Goal: Task Accomplishment & Management: Manage account settings

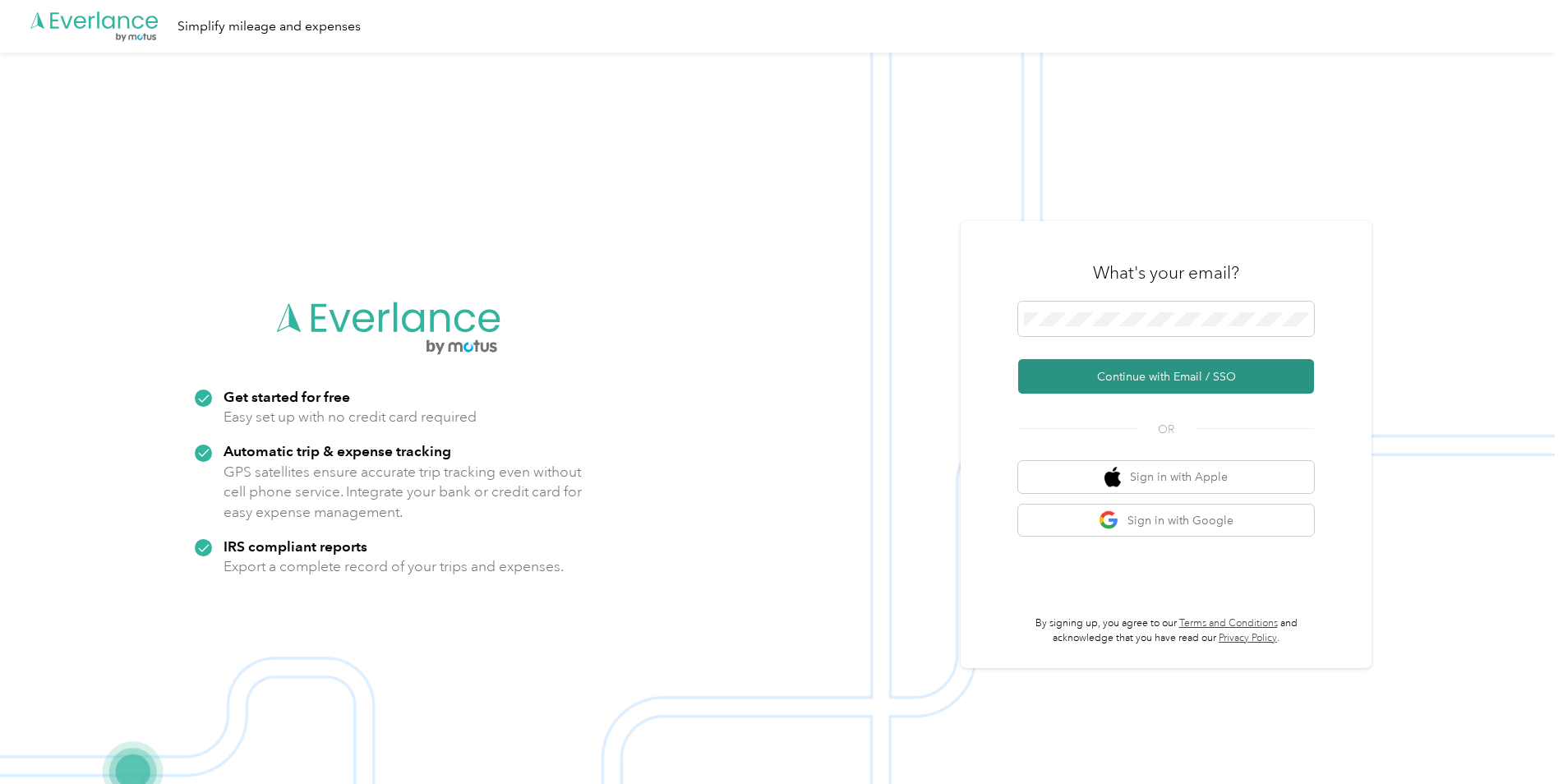
click at [1099, 373] on button "Continue with Email / SSO" at bounding box center [1167, 376] width 296 height 35
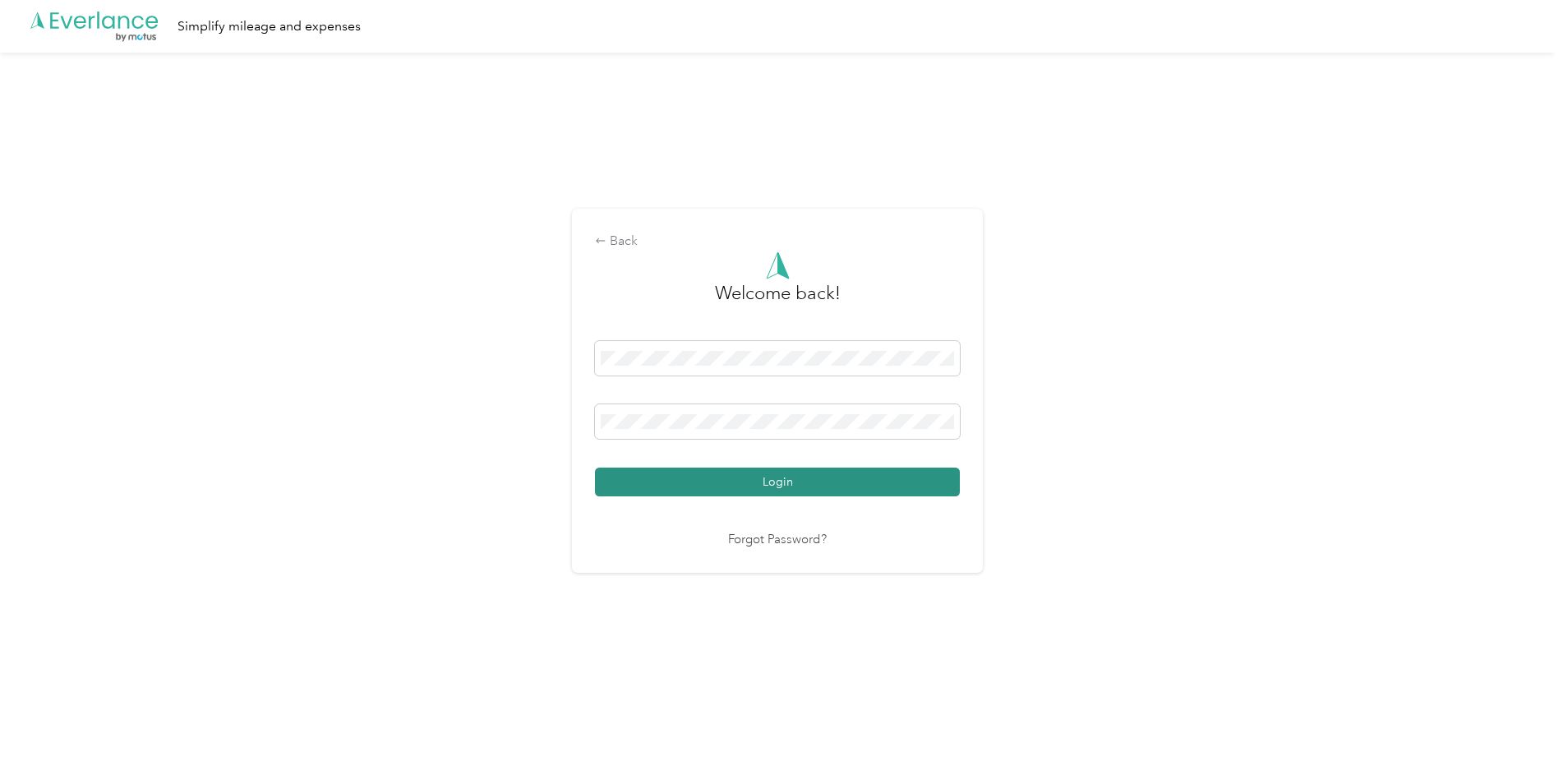
click at [722, 485] on button "Login" at bounding box center [777, 481] width 365 height 29
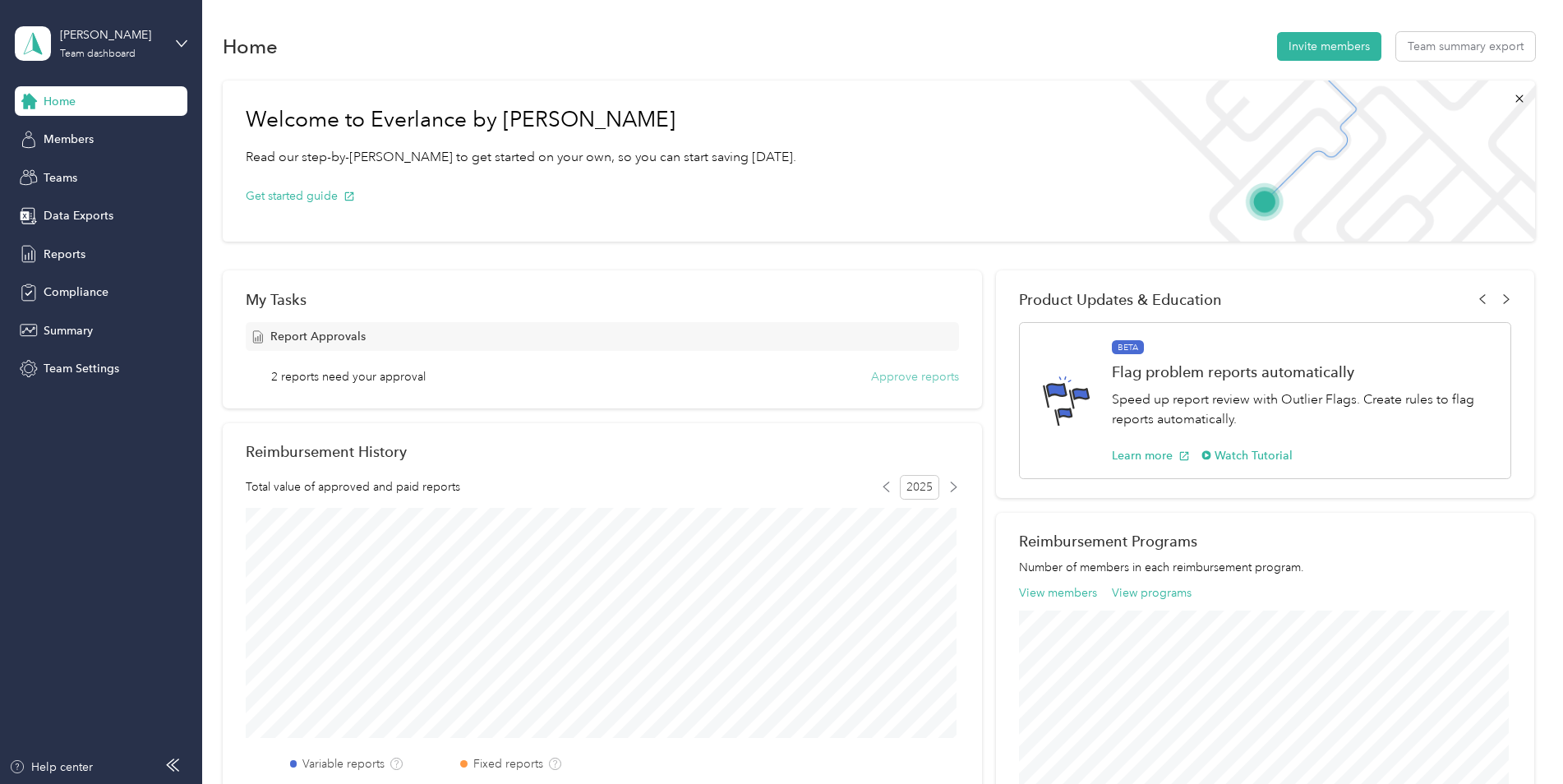
click at [904, 377] on button "Approve reports" at bounding box center [915, 376] width 88 height 17
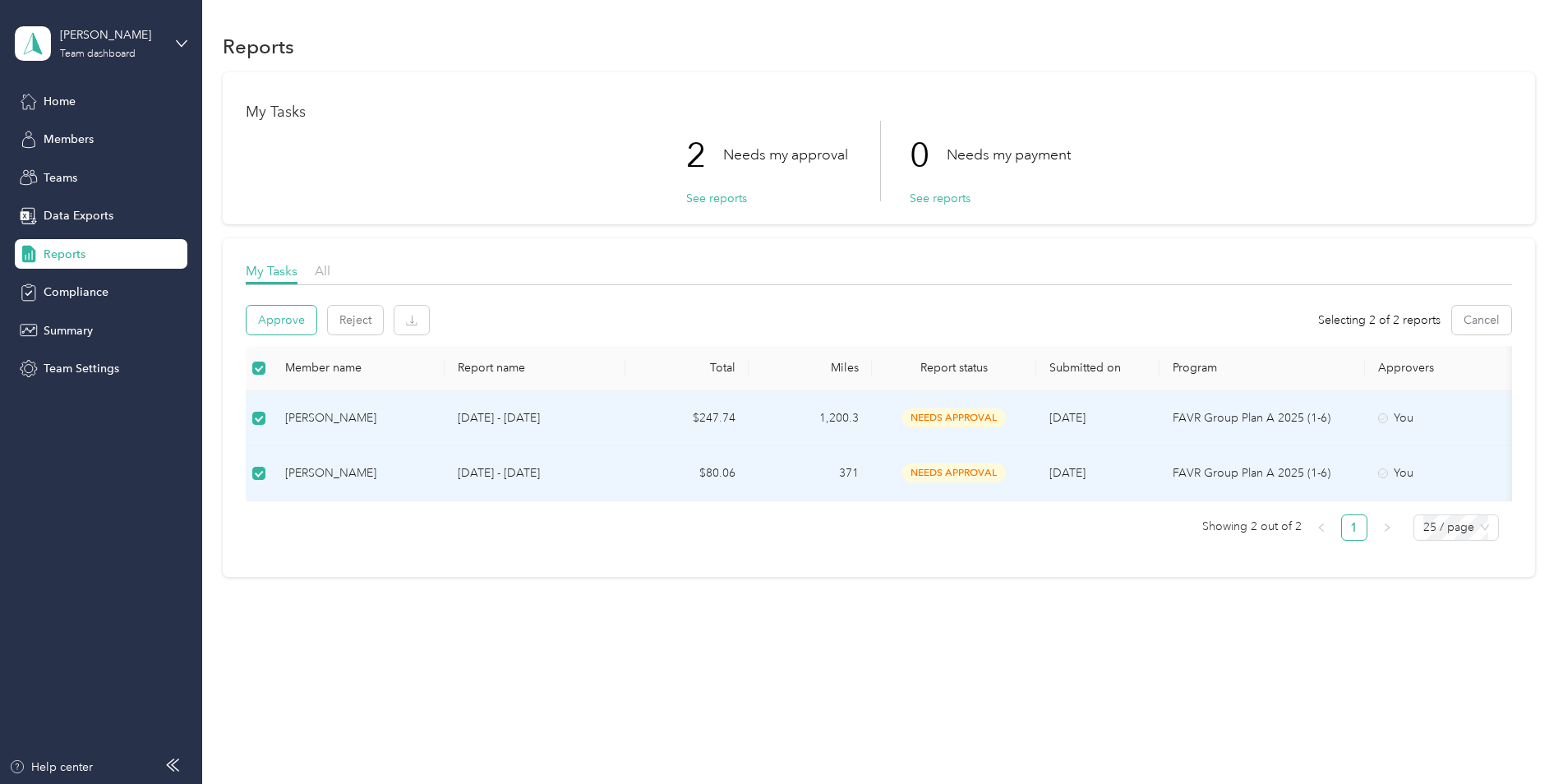
click at [276, 326] on button "Approve" at bounding box center [281, 320] width 70 height 29
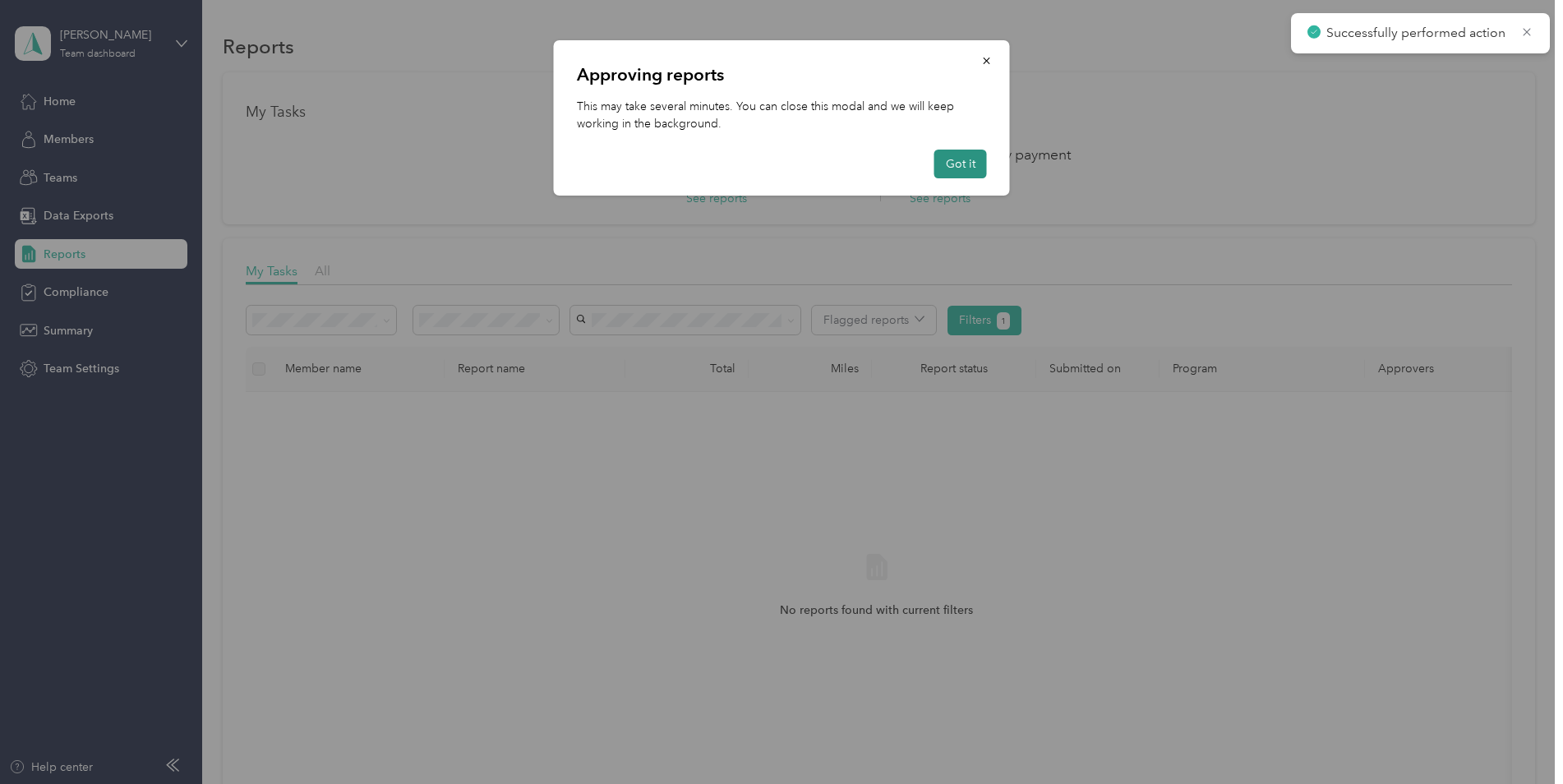
click at [947, 163] on button "Got it" at bounding box center [961, 164] width 53 height 29
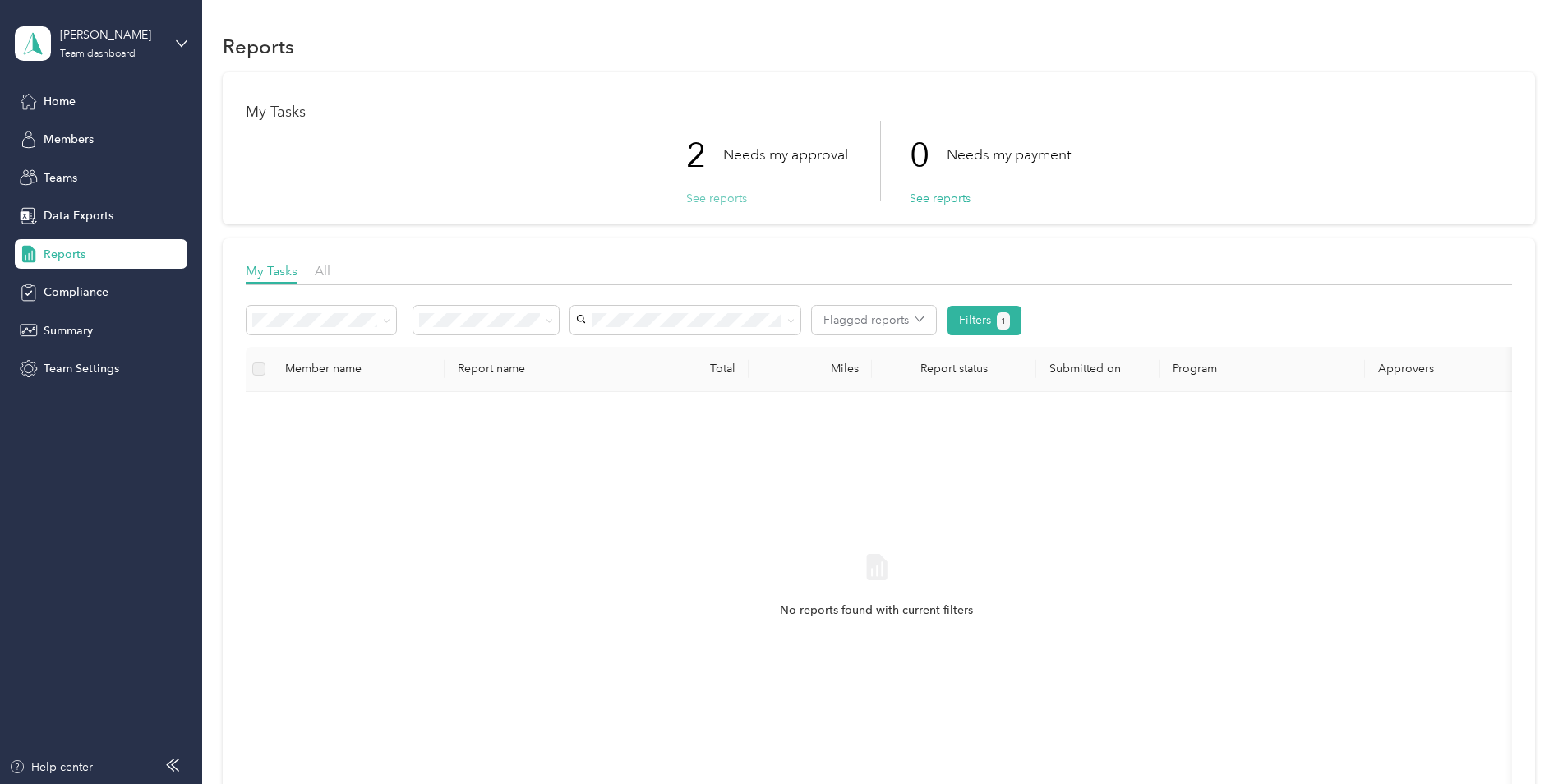
click at [719, 200] on button "See reports" at bounding box center [717, 198] width 61 height 17
click at [64, 94] on span "Home" at bounding box center [60, 101] width 32 height 17
